Goal: Information Seeking & Learning: Learn about a topic

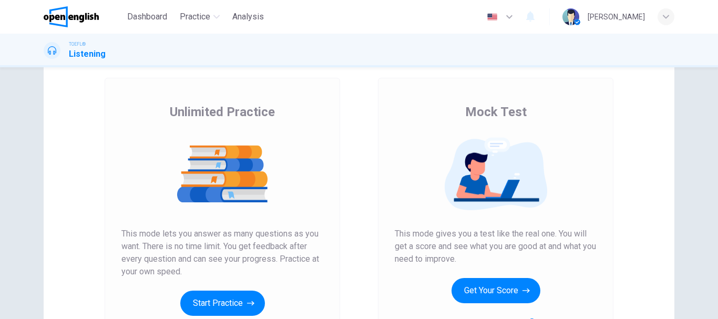
scroll to position [189, 0]
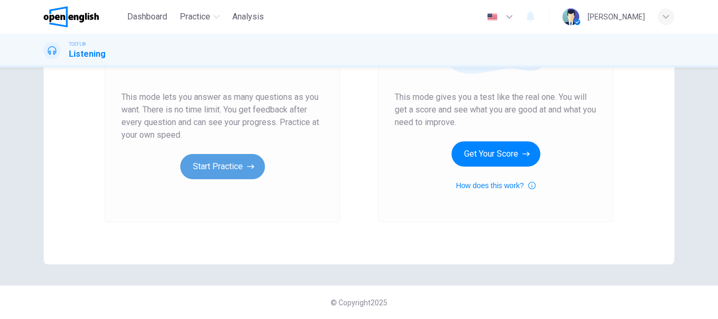
click at [224, 162] on button "Start Practice" at bounding box center [222, 166] width 85 height 25
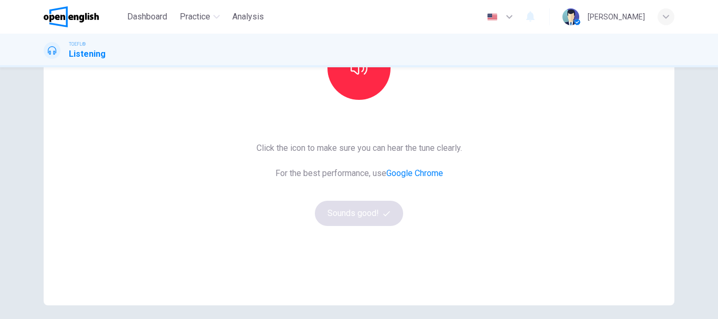
scroll to position [158, 0]
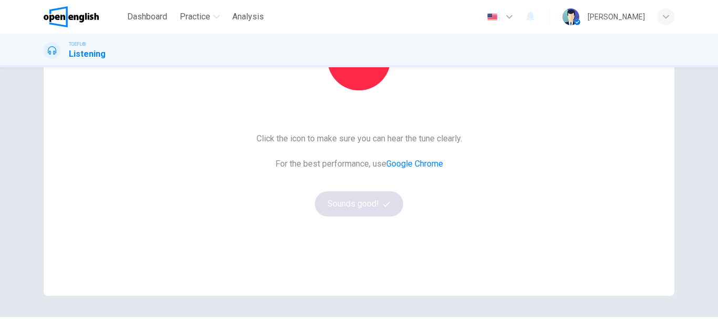
click at [361, 202] on div "Click the icon to make sure you can hear the tune clearly. For the best perform…" at bounding box center [360, 174] width 206 height 84
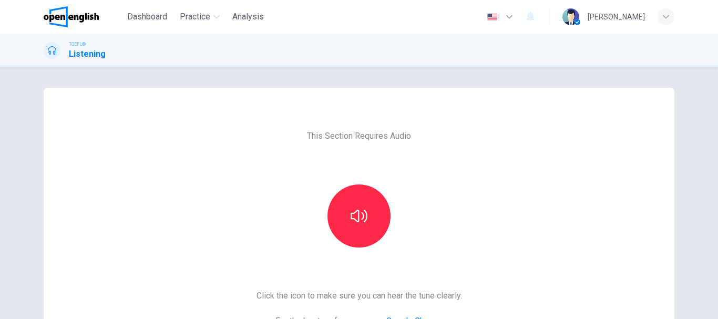
scroll to position [0, 0]
click at [351, 215] on icon "button" at bounding box center [359, 216] width 17 height 13
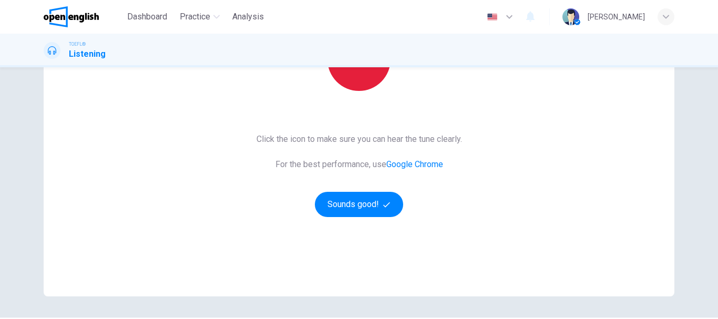
scroll to position [158, 0]
click at [333, 200] on button "Sounds good!" at bounding box center [359, 203] width 88 height 25
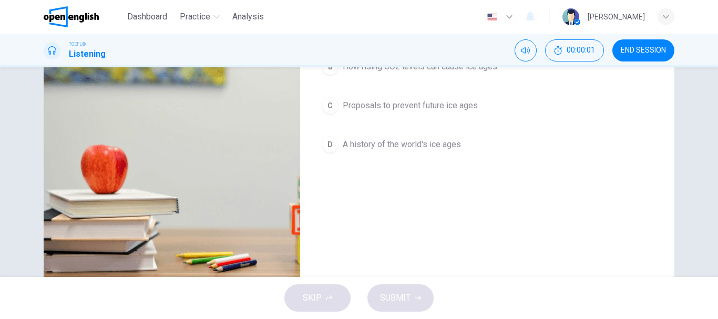
scroll to position [0, 0]
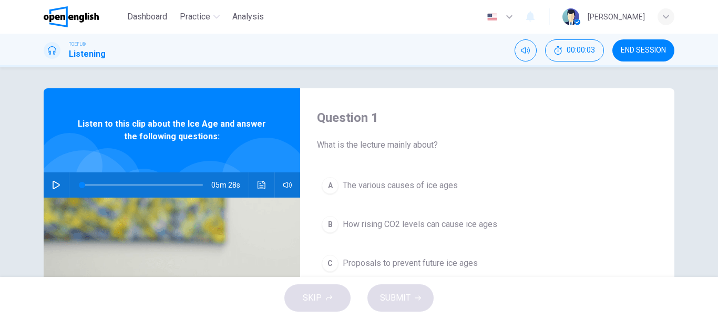
click at [50, 180] on button "button" at bounding box center [56, 184] width 17 height 25
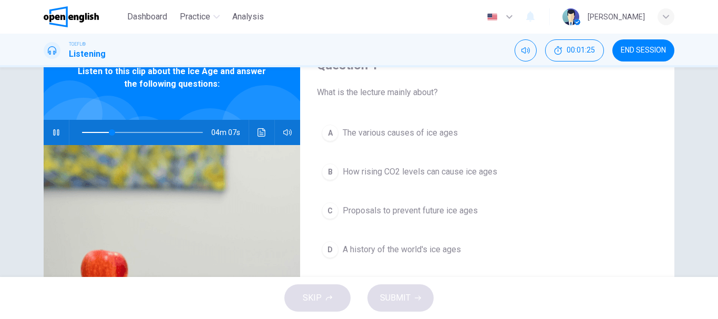
scroll to position [105, 0]
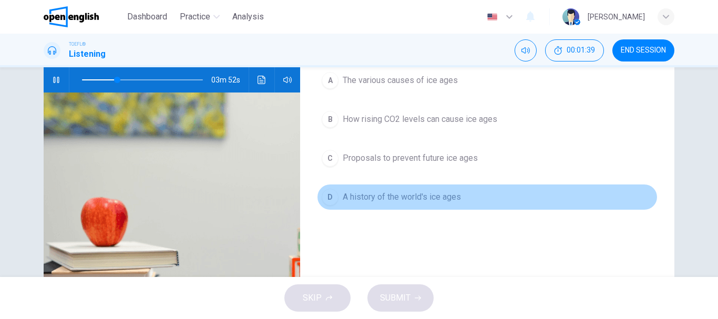
click at [391, 198] on span "A history of the world's ice ages" at bounding box center [402, 197] width 118 height 13
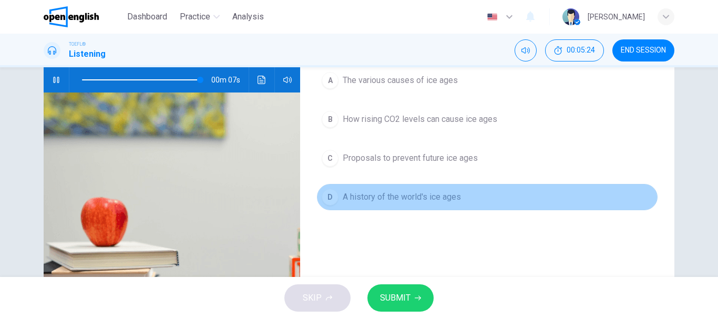
click at [472, 200] on button "D A history of the world's ice ages" at bounding box center [487, 197] width 341 height 26
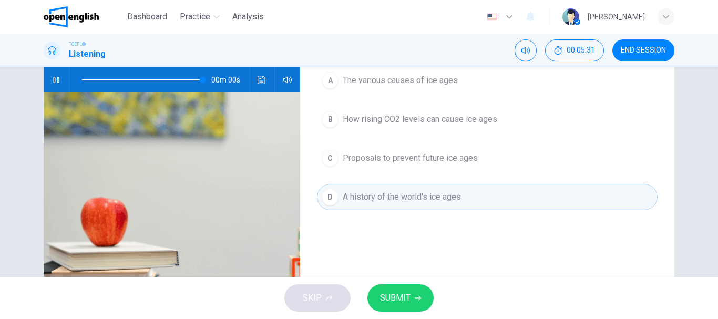
click at [406, 296] on span "SUBMIT" at bounding box center [395, 298] width 30 height 15
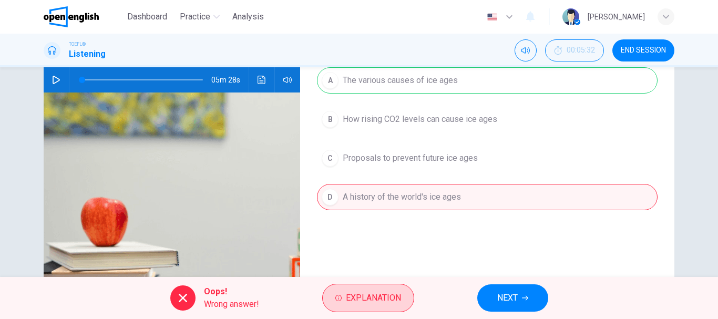
click at [376, 301] on span "Explanation" at bounding box center [373, 298] width 55 height 15
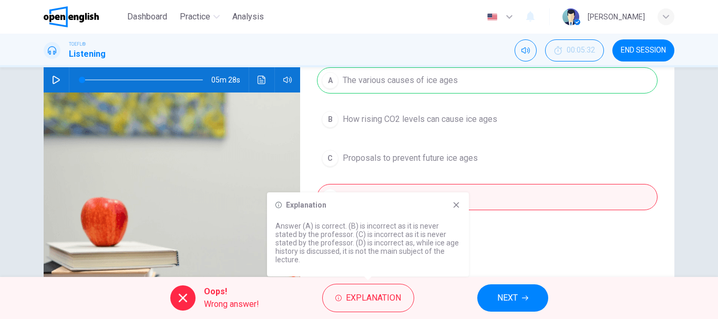
click at [461, 206] on div "Explanation Answer (A) is correct. (B) is incorrect as it is never stated by th…" at bounding box center [368, 234] width 202 height 84
click at [457, 203] on icon at bounding box center [456, 205] width 8 height 8
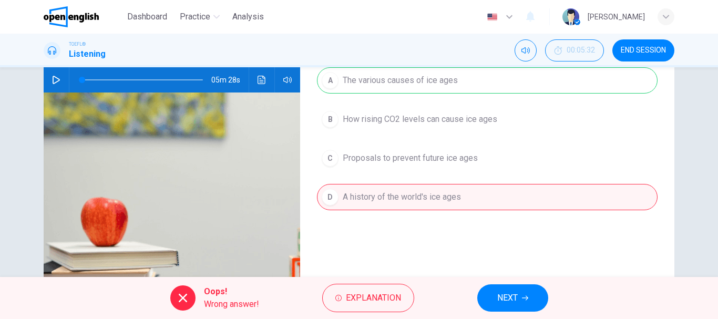
click at [514, 294] on span "NEXT" at bounding box center [507, 298] width 21 height 15
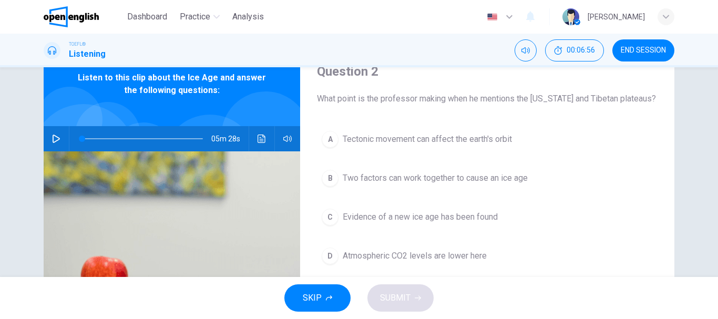
scroll to position [53, 0]
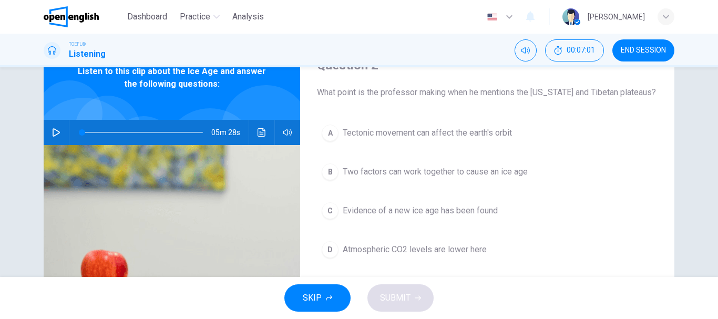
click at [52, 132] on icon "button" at bounding box center [56, 132] width 8 height 8
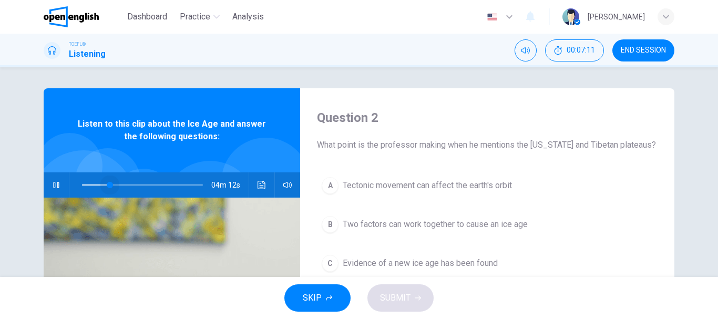
drag, startPoint x: 84, startPoint y: 185, endPoint x: 107, endPoint y: 185, distance: 23.7
click at [107, 185] on span at bounding box center [110, 185] width 6 height 6
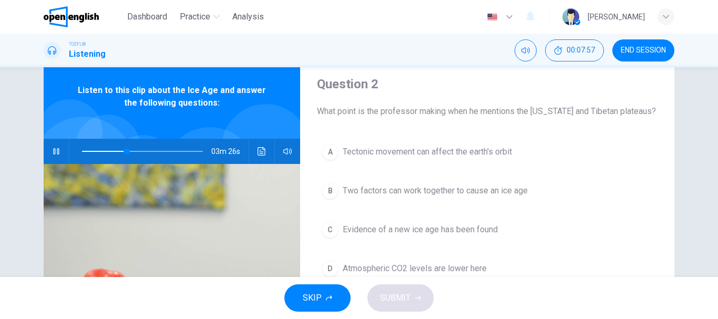
scroll to position [53, 0]
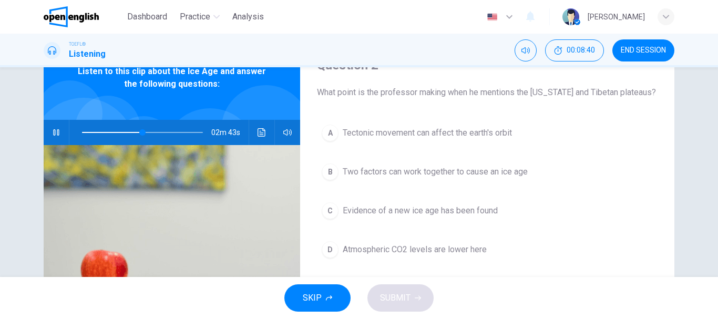
click at [360, 253] on span "Atmospheric CO2 levels are lower here" at bounding box center [415, 249] width 144 height 13
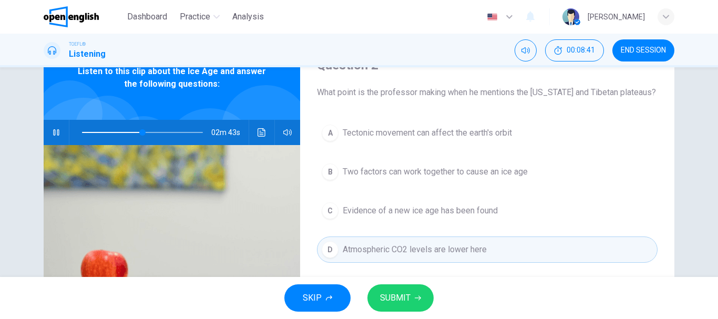
click at [405, 292] on span "SUBMIT" at bounding box center [395, 298] width 30 height 15
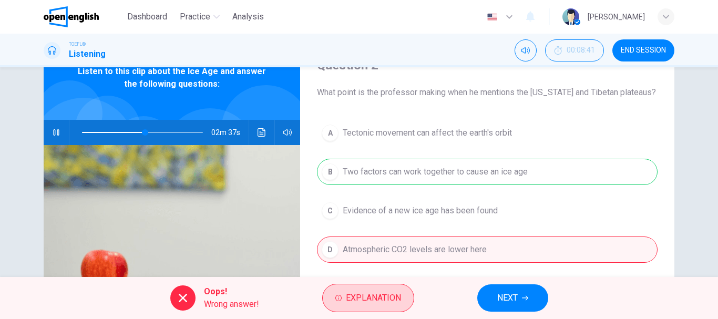
click at [374, 306] on button "Explanation" at bounding box center [368, 298] width 92 height 28
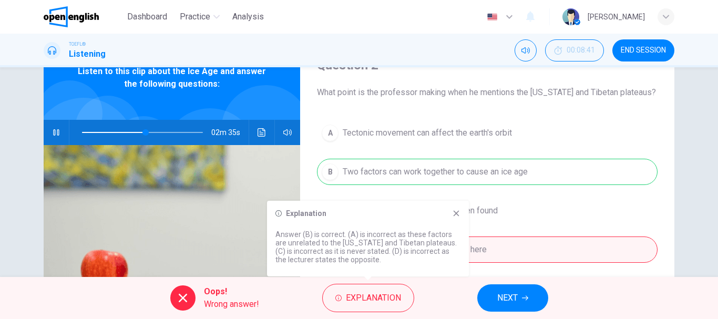
click at [52, 136] on icon "button" at bounding box center [56, 132] width 8 height 8
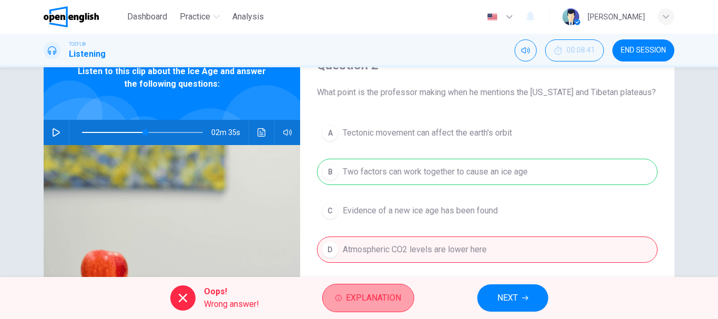
click at [366, 304] on span "Explanation" at bounding box center [373, 298] width 55 height 15
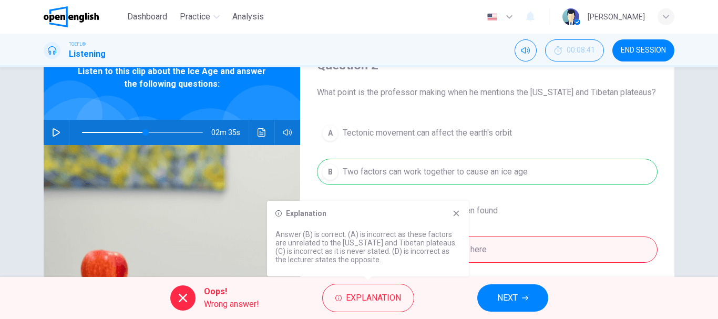
click at [459, 214] on icon at bounding box center [456, 213] width 8 height 8
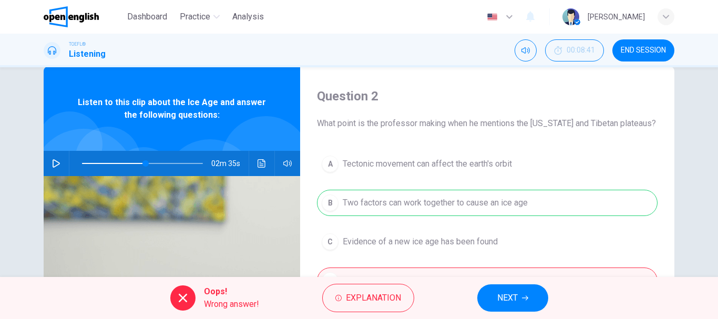
scroll to position [0, 0]
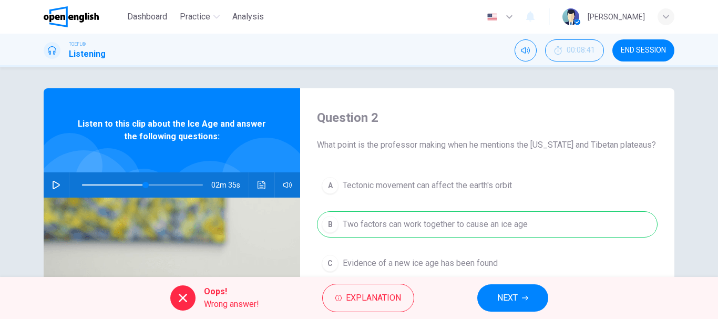
click at [534, 311] on button "NEXT" at bounding box center [512, 297] width 71 height 27
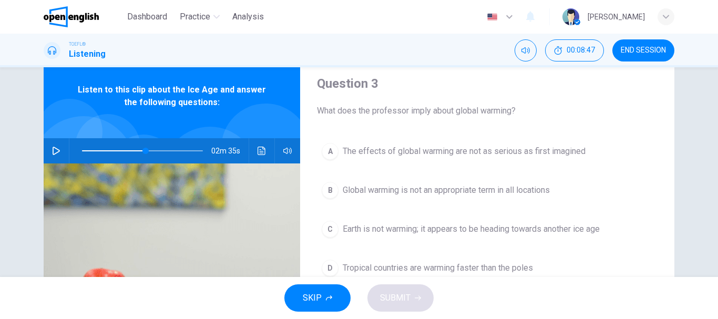
scroll to position [53, 0]
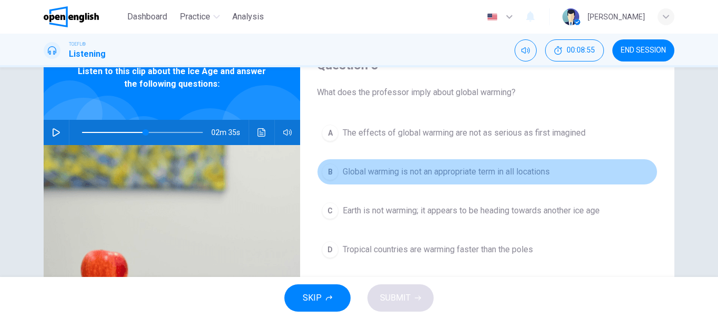
click at [554, 172] on button "B Global warming is not an appropriate term in all locations" at bounding box center [487, 172] width 341 height 26
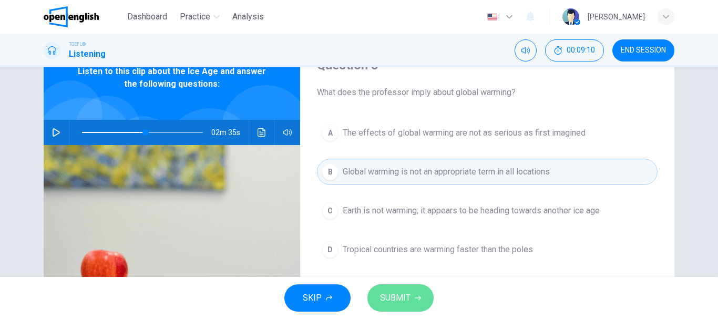
click at [393, 295] on span "SUBMIT" at bounding box center [395, 298] width 30 height 15
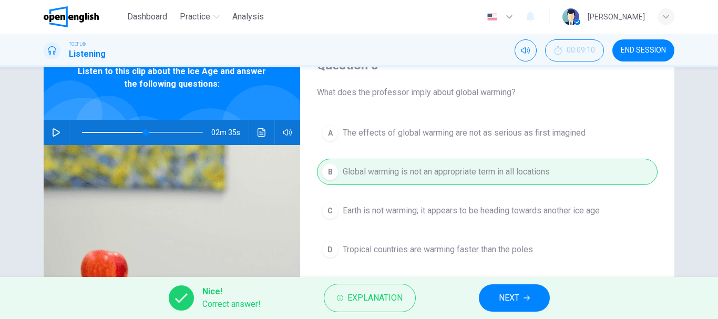
click at [505, 298] on span "NEXT" at bounding box center [509, 298] width 21 height 15
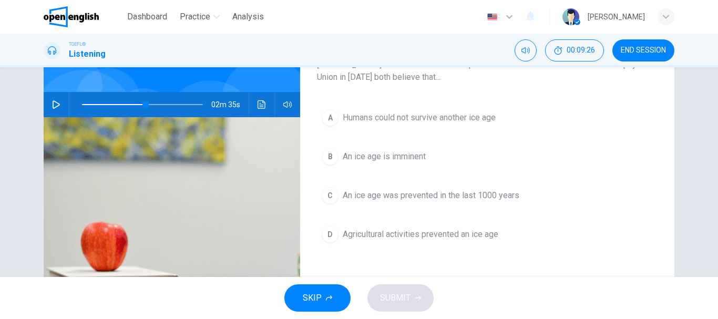
scroll to position [105, 0]
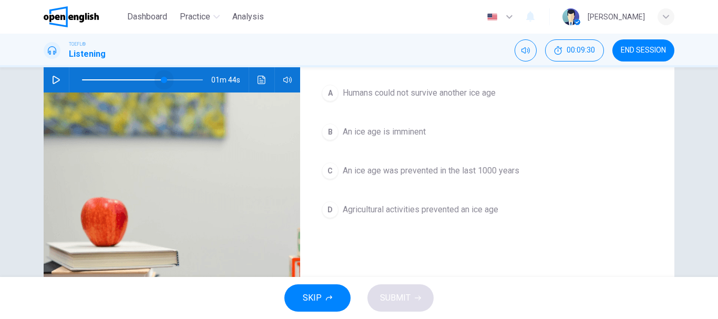
drag, startPoint x: 142, startPoint y: 78, endPoint x: 162, endPoint y: 80, distance: 20.1
click at [162, 80] on span at bounding box center [164, 80] width 6 height 6
click at [53, 81] on icon "button" at bounding box center [56, 80] width 8 height 8
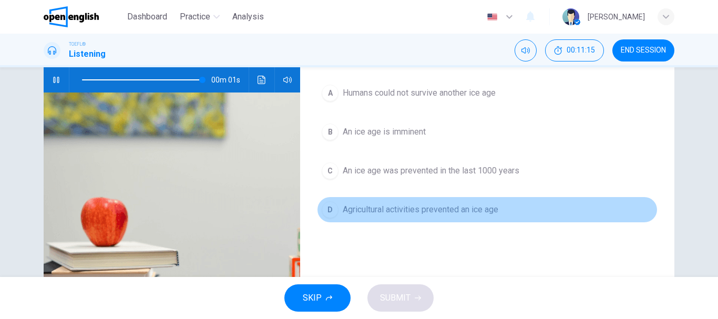
click at [449, 210] on span "Agricultural activities prevented an ice age" at bounding box center [421, 209] width 156 height 13
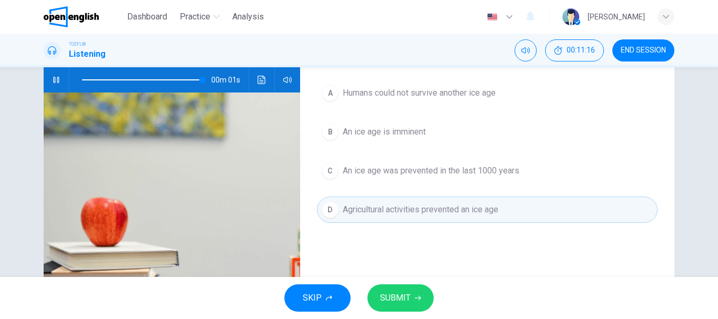
type input "*"
click at [395, 305] on span "SUBMIT" at bounding box center [395, 298] width 30 height 15
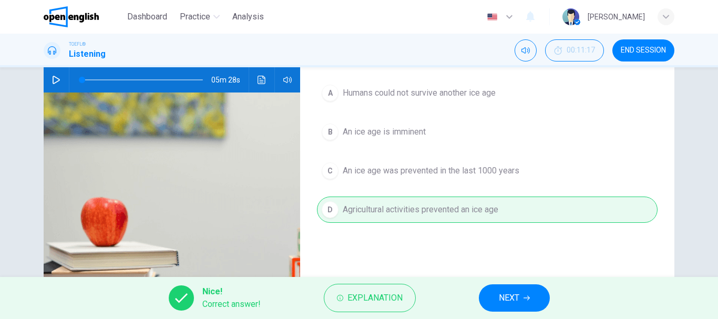
click at [513, 295] on span "NEXT" at bounding box center [509, 298] width 21 height 15
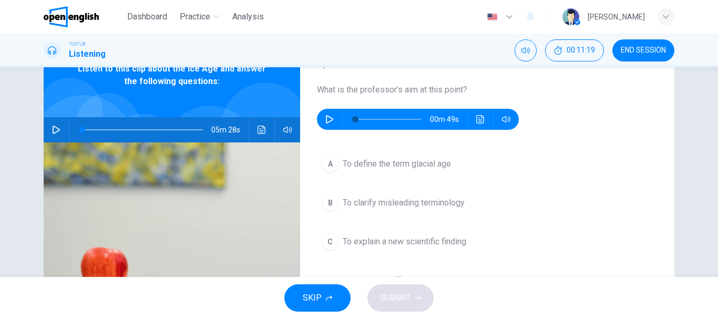
scroll to position [53, 0]
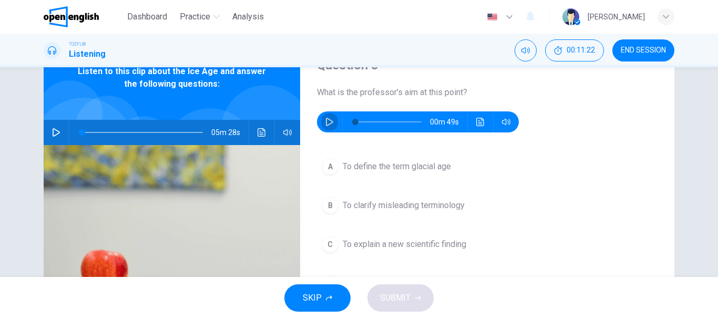
click at [329, 117] on button "button" at bounding box center [329, 121] width 17 height 21
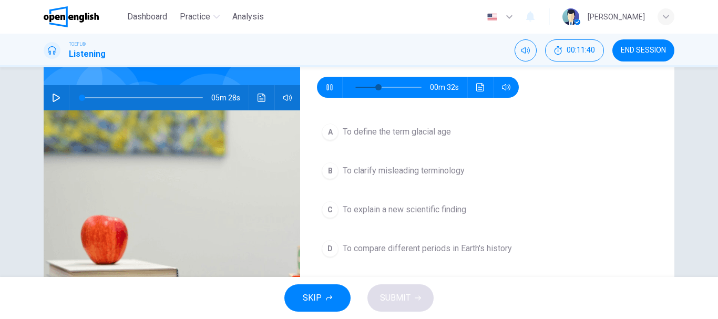
scroll to position [105, 0]
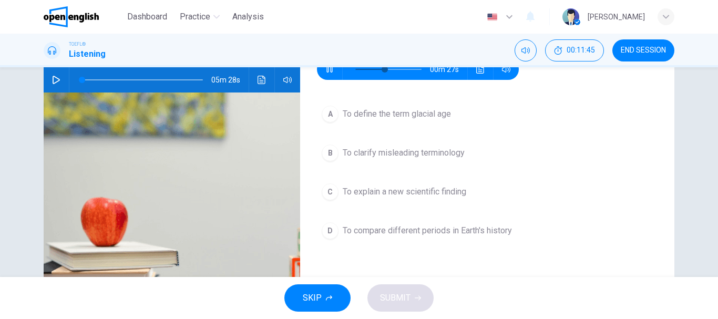
click at [426, 156] on span "To clarify misleading terminology" at bounding box center [404, 153] width 122 height 13
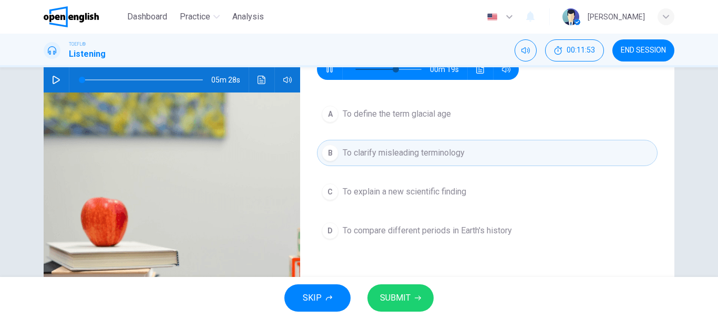
click at [396, 293] on span "SUBMIT" at bounding box center [395, 298] width 30 height 15
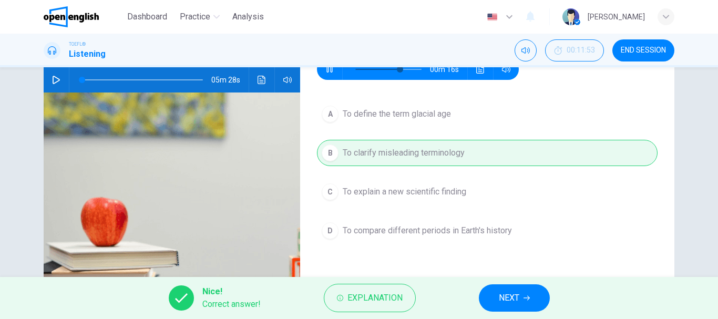
click at [533, 299] on button "NEXT" at bounding box center [514, 297] width 71 height 27
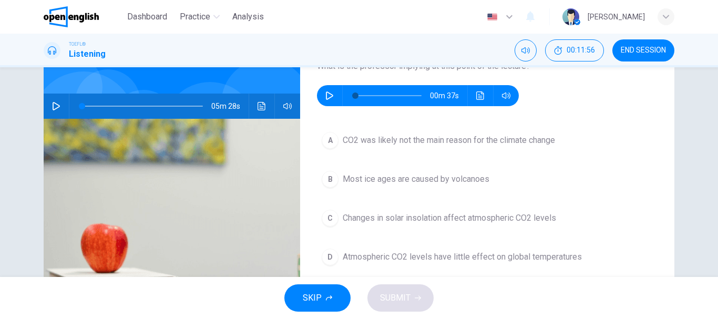
scroll to position [53, 0]
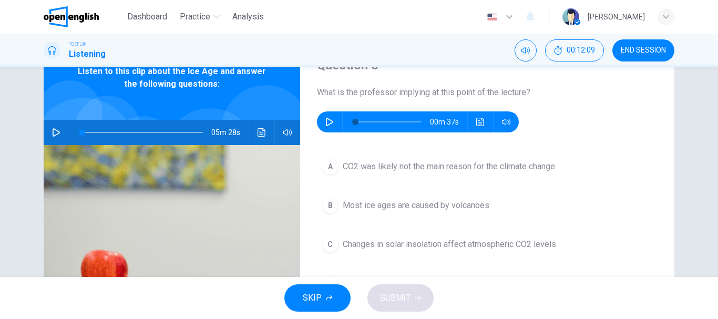
click at [328, 117] on button "button" at bounding box center [329, 121] width 17 height 21
type input "*"
click at [346, 166] on span "CO2 was likely not the main reason for the climate change" at bounding box center [449, 166] width 212 height 13
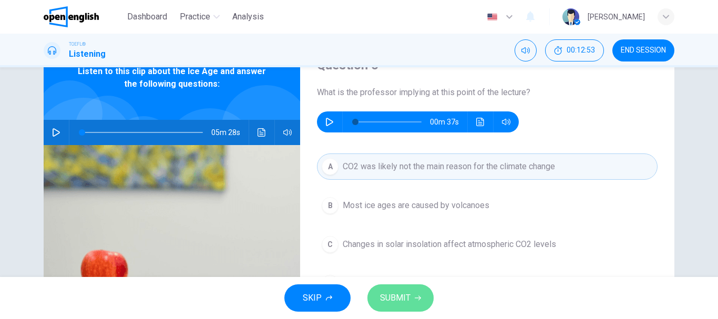
click at [400, 298] on span "SUBMIT" at bounding box center [395, 298] width 30 height 15
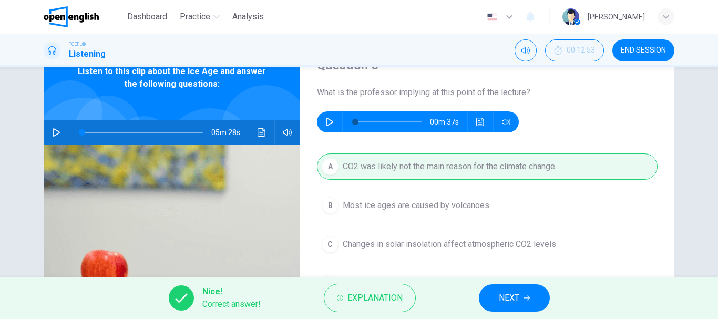
click at [527, 298] on icon "button" at bounding box center [527, 298] width 6 height 5
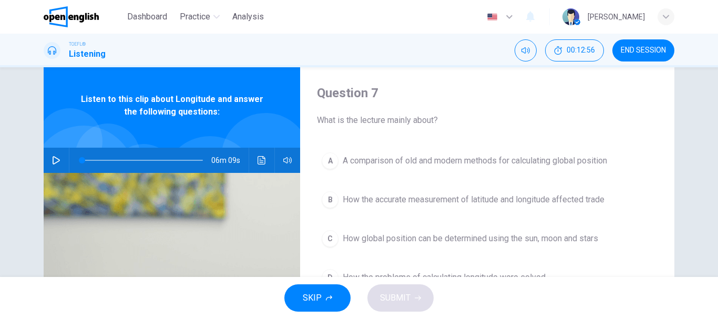
scroll to position [0, 0]
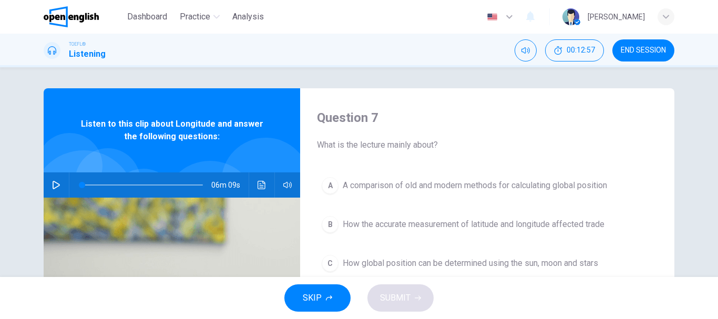
click at [48, 185] on button "button" at bounding box center [56, 184] width 17 height 25
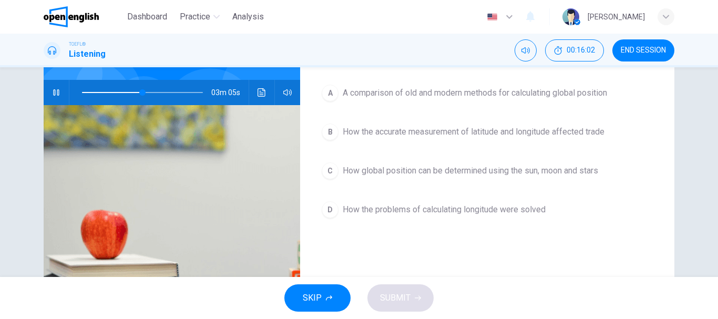
scroll to position [40, 0]
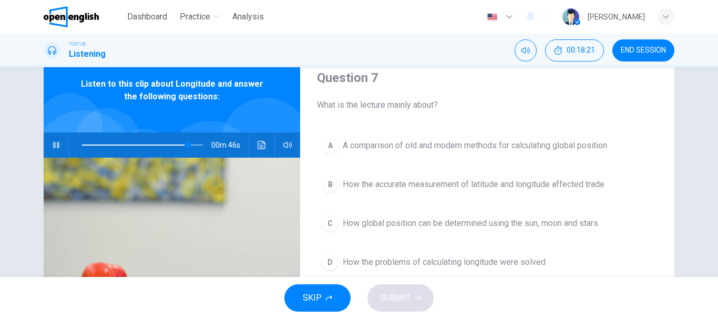
click at [57, 146] on icon "button" at bounding box center [56, 145] width 8 height 8
type input "**"
